Goal: Book appointment/travel/reservation

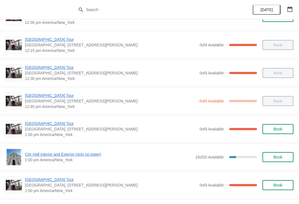
scroll to position [300, 0]
click at [58, 126] on span "[GEOGRAPHIC_DATA] Tour" at bounding box center [111, 123] width 172 height 6
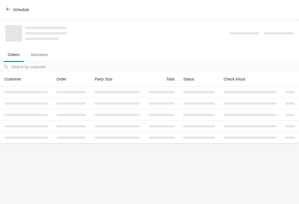
scroll to position [0, 0]
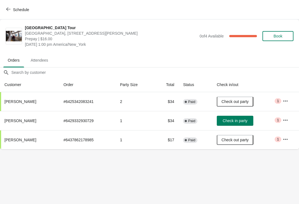
click at [13, 11] on span "Schedule" at bounding box center [21, 9] width 16 height 4
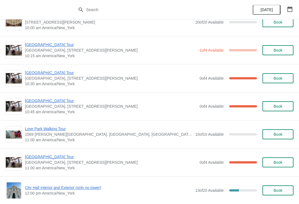
scroll to position [648, 0]
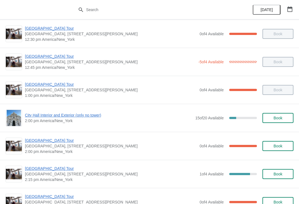
scroll to position [345, 0]
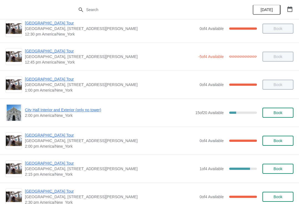
click at [90, 109] on span "City Hall Interior and Exterior (only no tower)" at bounding box center [109, 110] width 168 height 6
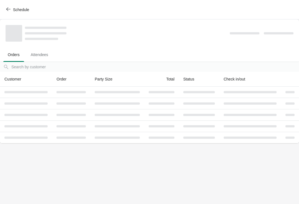
scroll to position [0, 0]
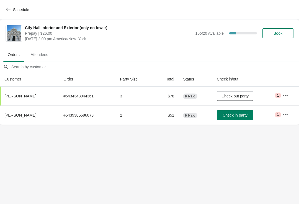
click at [280, 38] on button "Book" at bounding box center [278, 33] width 31 height 10
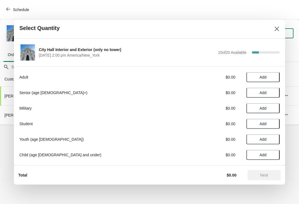
click at [269, 77] on span "Add" at bounding box center [263, 77] width 23 height 4
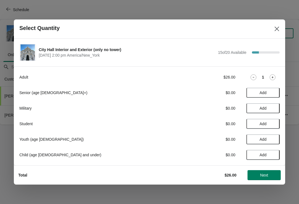
click at [273, 77] on icon at bounding box center [273, 77] width 2 height 2
click at [271, 170] on button "Next" at bounding box center [264, 175] width 33 height 10
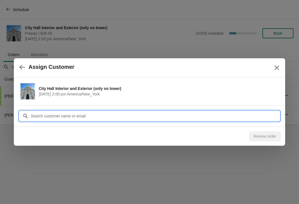
click at [137, 124] on div "Assign Customer City Hall Interior and Exterior (only no tower) August 20 | 2:0…" at bounding box center [149, 124] width 299 height 0
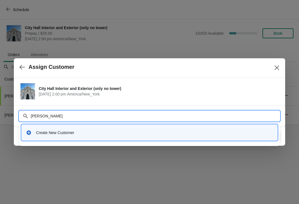
type input "Mary hanks"
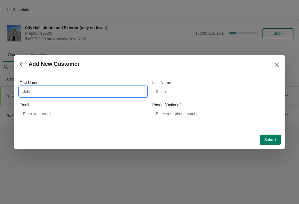
click at [91, 89] on input "First Name" at bounding box center [83, 91] width 128 height 10
type input "Mary"
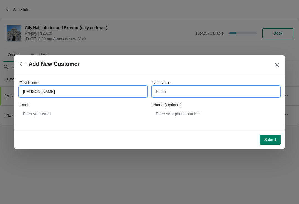
click at [204, 86] on input "Last Name" at bounding box center [216, 91] width 128 height 10
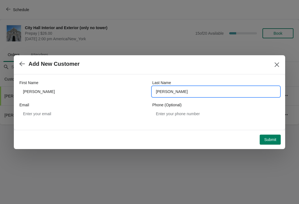
type input "hanks"
click at [277, 138] on button "Submit" at bounding box center [270, 139] width 21 height 10
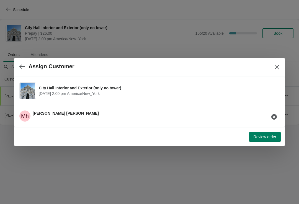
click at [263, 139] on span "Review order" at bounding box center [265, 136] width 23 height 4
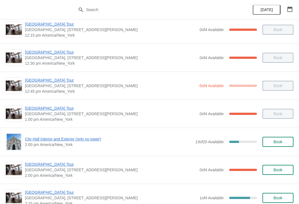
scroll to position [312, 0]
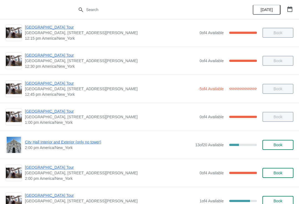
click at [56, 168] on span "[GEOGRAPHIC_DATA] Tour" at bounding box center [111, 167] width 172 height 6
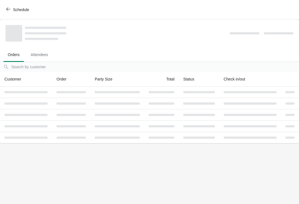
scroll to position [0, 0]
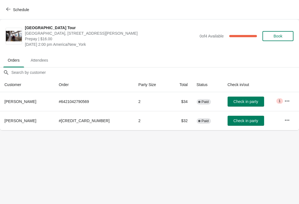
click at [243, 100] on span "Check in party" at bounding box center [246, 101] width 25 height 4
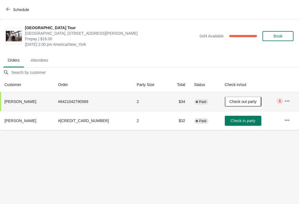
click at [12, 12] on span "Schedule" at bounding box center [18, 9] width 22 height 5
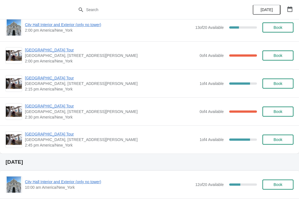
scroll to position [433, 0]
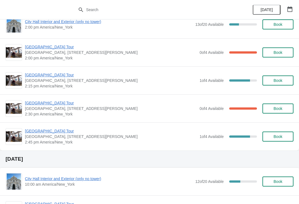
click at [53, 77] on span "[GEOGRAPHIC_DATA] Tour" at bounding box center [111, 75] width 172 height 6
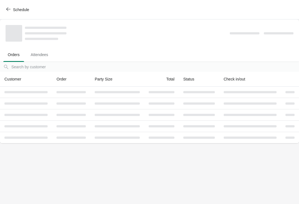
scroll to position [0, 0]
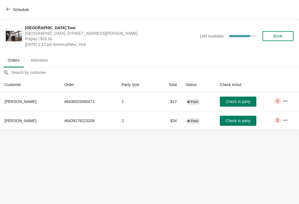
click at [249, 98] on button "Check in party" at bounding box center [238, 101] width 37 height 10
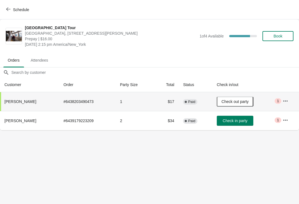
click at [10, 8] on icon "button" at bounding box center [8, 9] width 4 height 4
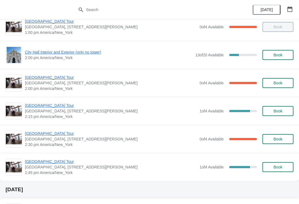
scroll to position [399, 0]
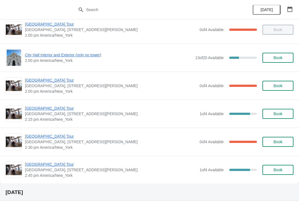
click at [49, 57] on span "City Hall Interior and Exterior (only no tower)" at bounding box center [109, 55] width 168 height 6
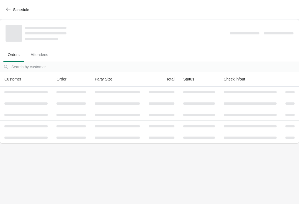
scroll to position [0, 0]
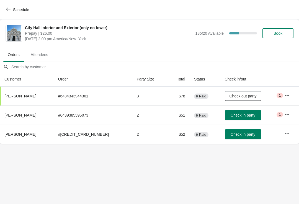
click at [236, 112] on button "Check in party" at bounding box center [243, 115] width 37 height 10
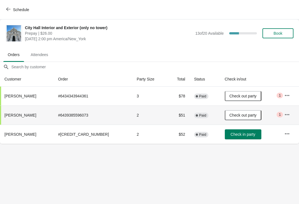
click at [246, 134] on span "Check in party" at bounding box center [243, 134] width 25 height 4
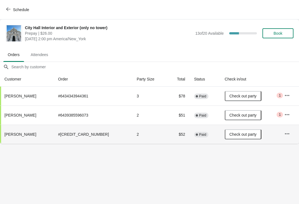
click at [14, 3] on div "Schedule" at bounding box center [149, 9] width 299 height 19
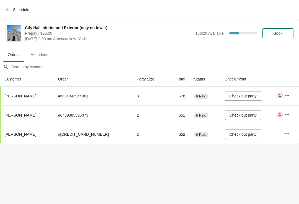
click at [9, 2] on div "Schedule" at bounding box center [149, 9] width 299 height 19
click at [15, 6] on button "Schedule" at bounding box center [18, 10] width 31 height 10
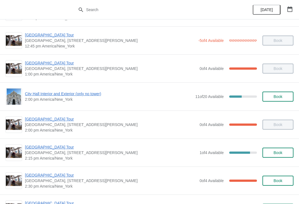
scroll to position [362, 0]
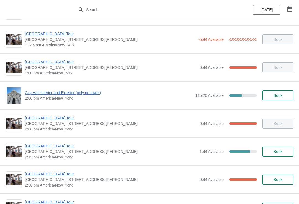
click at [53, 146] on span "[GEOGRAPHIC_DATA] Tour" at bounding box center [111, 146] width 172 height 6
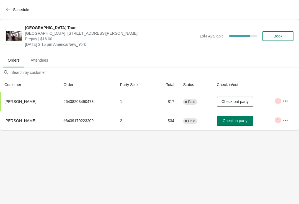
click at [13, 5] on button "Schedule" at bounding box center [18, 10] width 31 height 10
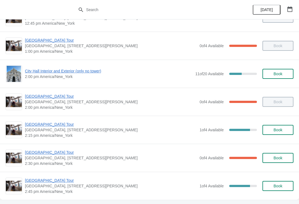
scroll to position [384, 0]
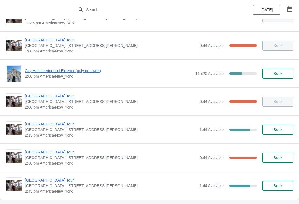
click at [60, 158] on span "[GEOGRAPHIC_DATA], [STREET_ADDRESS][PERSON_NAME]" at bounding box center [111, 158] width 172 height 6
click at [53, 153] on span "[GEOGRAPHIC_DATA] Tour" at bounding box center [111, 152] width 172 height 6
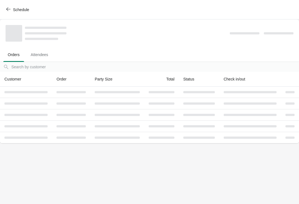
scroll to position [0, 0]
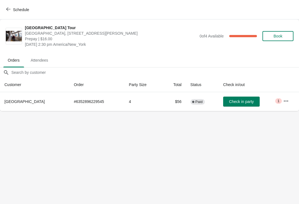
click at [14, 6] on button "Schedule" at bounding box center [18, 10] width 31 height 10
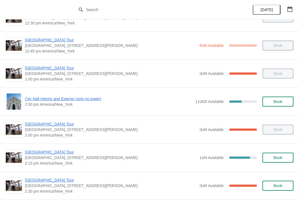
scroll to position [356, 0]
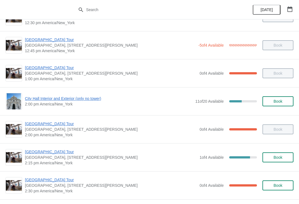
click at [296, 4] on div "[DATE]" at bounding box center [273, 9] width 53 height 19
click at [294, 6] on button "button" at bounding box center [290, 9] width 10 height 10
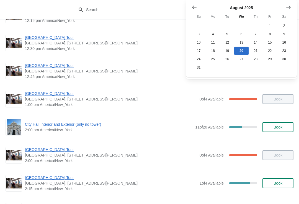
scroll to position [314, 0]
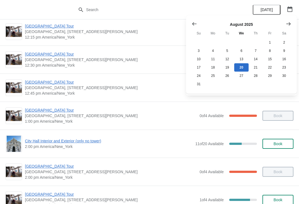
click at [199, 19] on button "Show previous month, July 2025" at bounding box center [195, 24] width 10 height 10
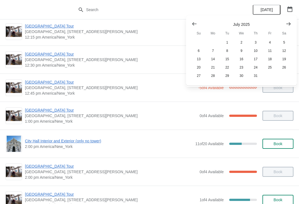
click at [199, 19] on button "Show previous month, June 2025" at bounding box center [195, 24] width 10 height 10
click at [272, 72] on button "27" at bounding box center [270, 67] width 14 height 8
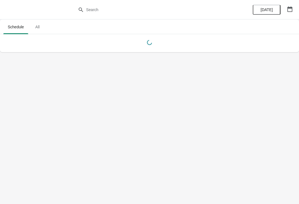
scroll to position [0, 0]
